Goal: Communication & Community: Answer question/provide support

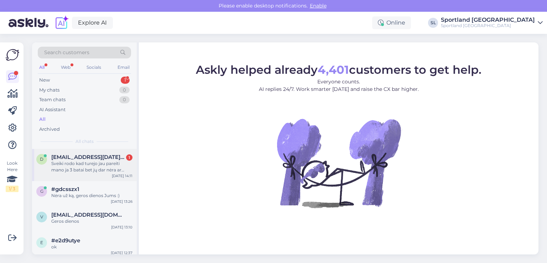
click at [99, 157] on span "[EMAIL_ADDRESS][DATE][DOMAIN_NAME]" at bounding box center [88, 157] width 74 height 6
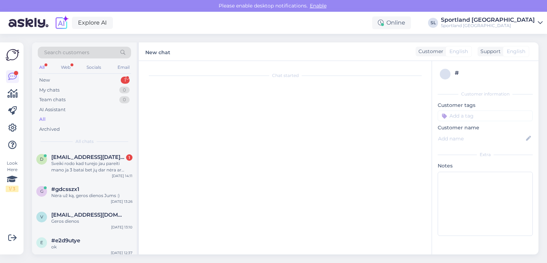
scroll to position [50, 0]
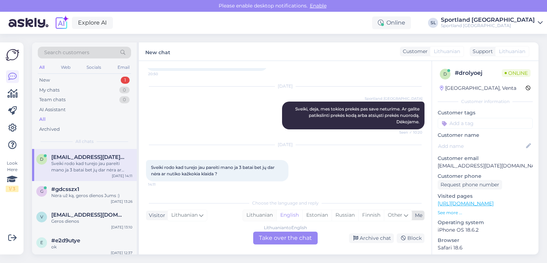
click at [269, 218] on div "Lithuanian" at bounding box center [259, 215] width 33 height 11
click at [280, 235] on div "Lithuanian to Lithuanian Take over the chat" at bounding box center [285, 238] width 64 height 13
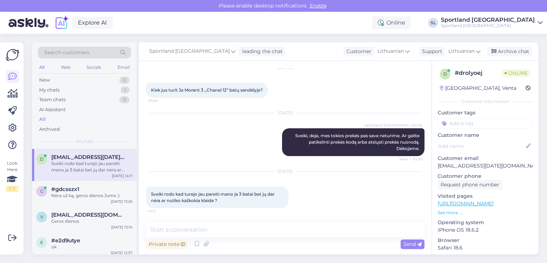
scroll to position [23, 0]
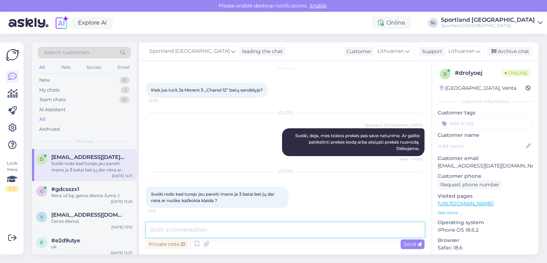
click at [267, 232] on textarea at bounding box center [285, 229] width 279 height 15
type textarea "Sveiki"
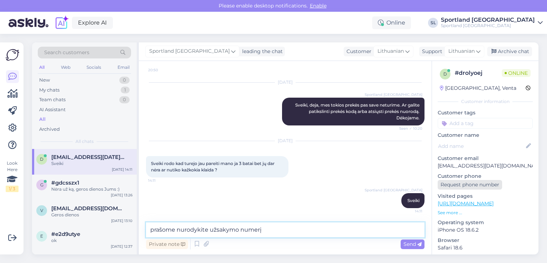
type textarea "prašome nurodykite užsakymo numerį"
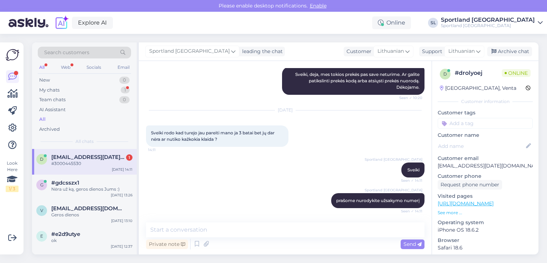
scroll to position [115, 0]
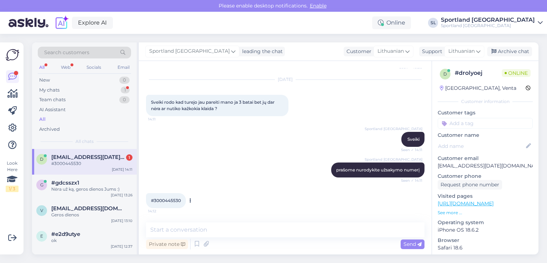
click at [177, 196] on div "#3000445530 14:12" at bounding box center [166, 200] width 40 height 15
copy div "3000445530 14:12"
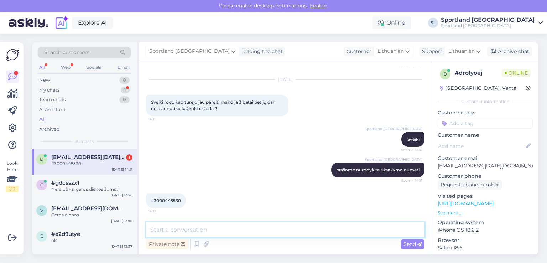
click at [282, 228] on textarea at bounding box center [285, 229] width 279 height 15
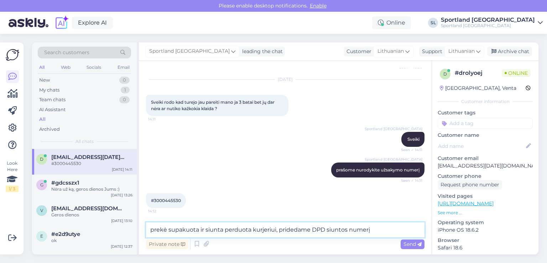
paste textarea "05835006681080"
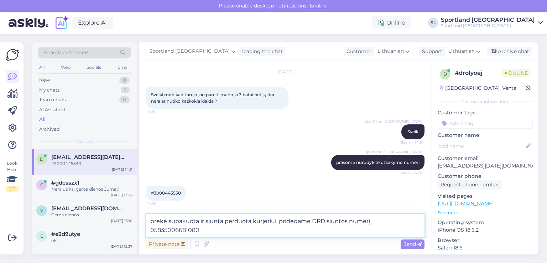
type textarea "prekė supakuota ir siunta perduota kurjeriui, pridedame DPD siuntos numerį 0583…"
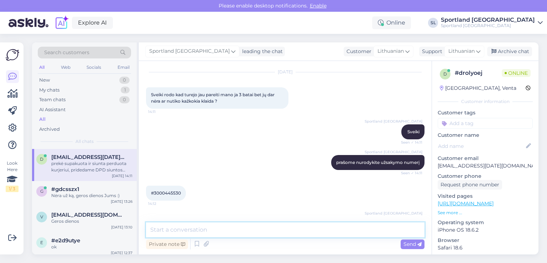
scroll to position [153, 0]
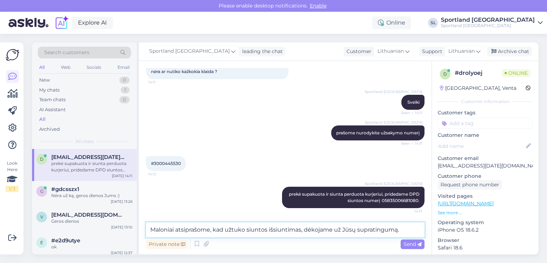
type textarea "Maloniai atsiprašome, kad užtuko siuntos išsiuntimas, dėkojame už Jūsų supratin…"
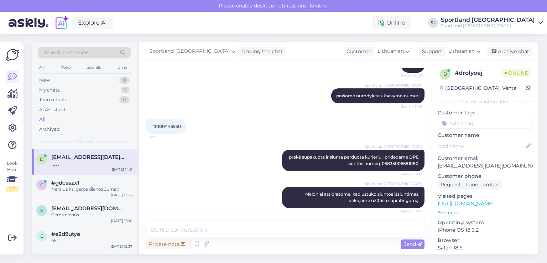
scroll to position [220, 0]
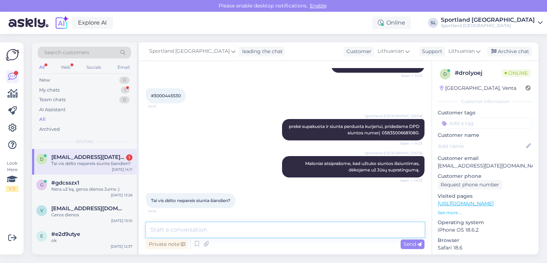
click at [274, 231] on textarea at bounding box center [285, 229] width 279 height 15
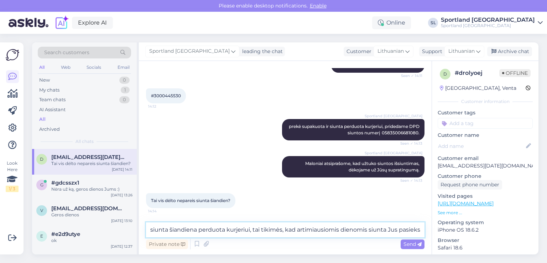
type textarea "siunta šiandiena perduota kurjeriui, tai tikimės, kad artimiausiomis dienomis s…"
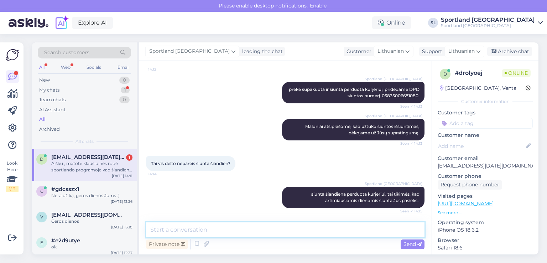
scroll to position [294, 0]
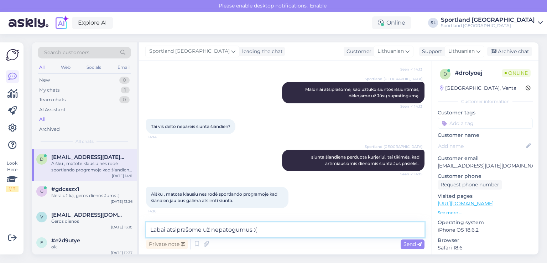
type textarea "Labai atsiprašome už nepatogumus :("
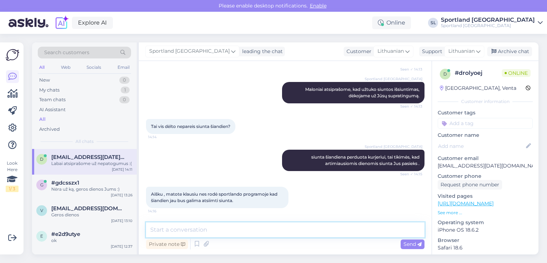
scroll to position [325, 0]
